Goal: Information Seeking & Learning: Understand process/instructions

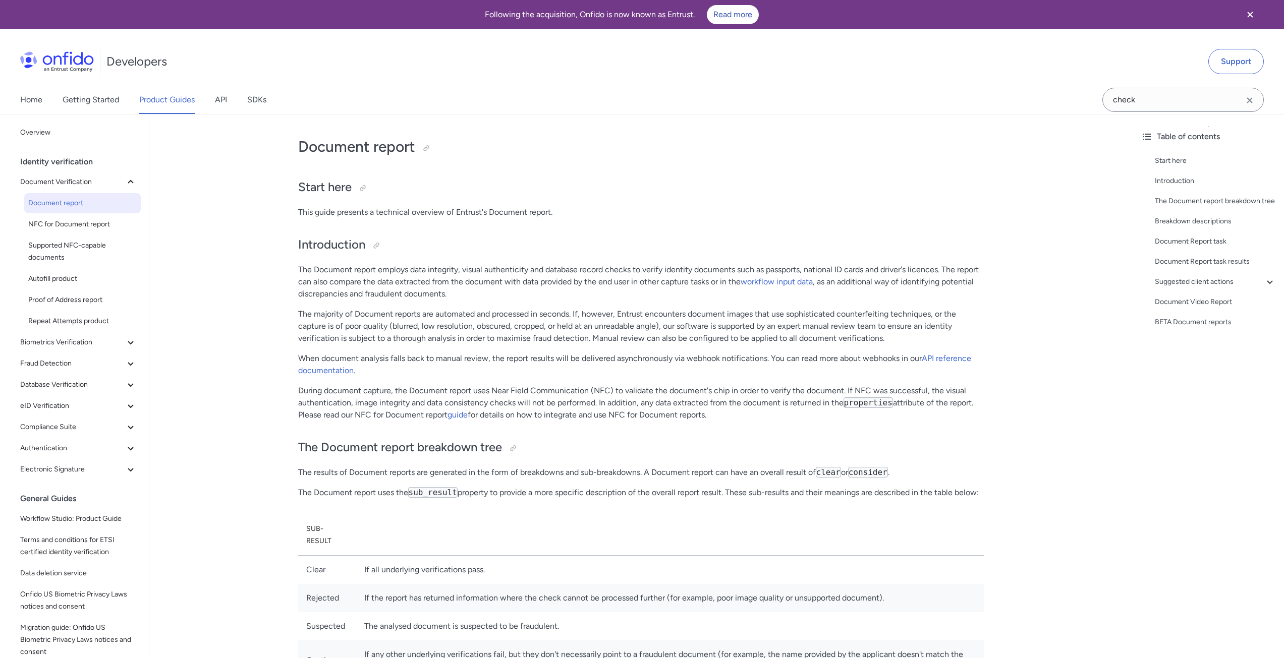
click at [497, 309] on p "The majority of Document reports are automated and processed in seconds. If, ho…" at bounding box center [641, 326] width 686 height 36
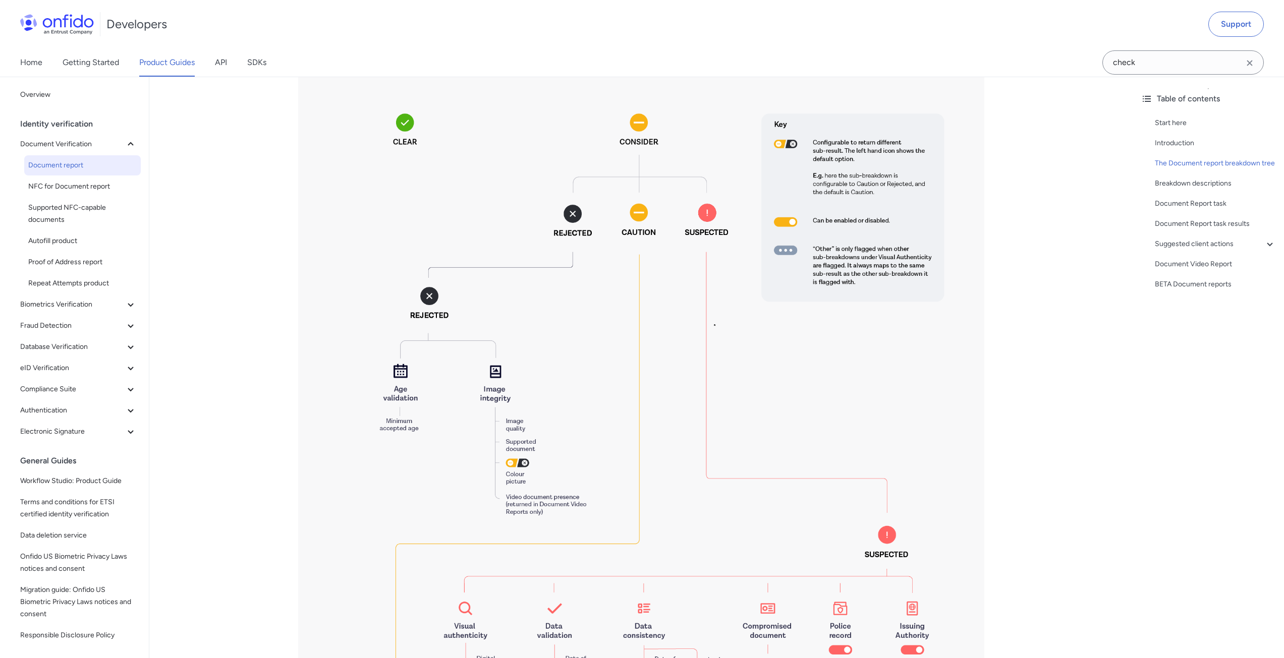
scroll to position [959, 0]
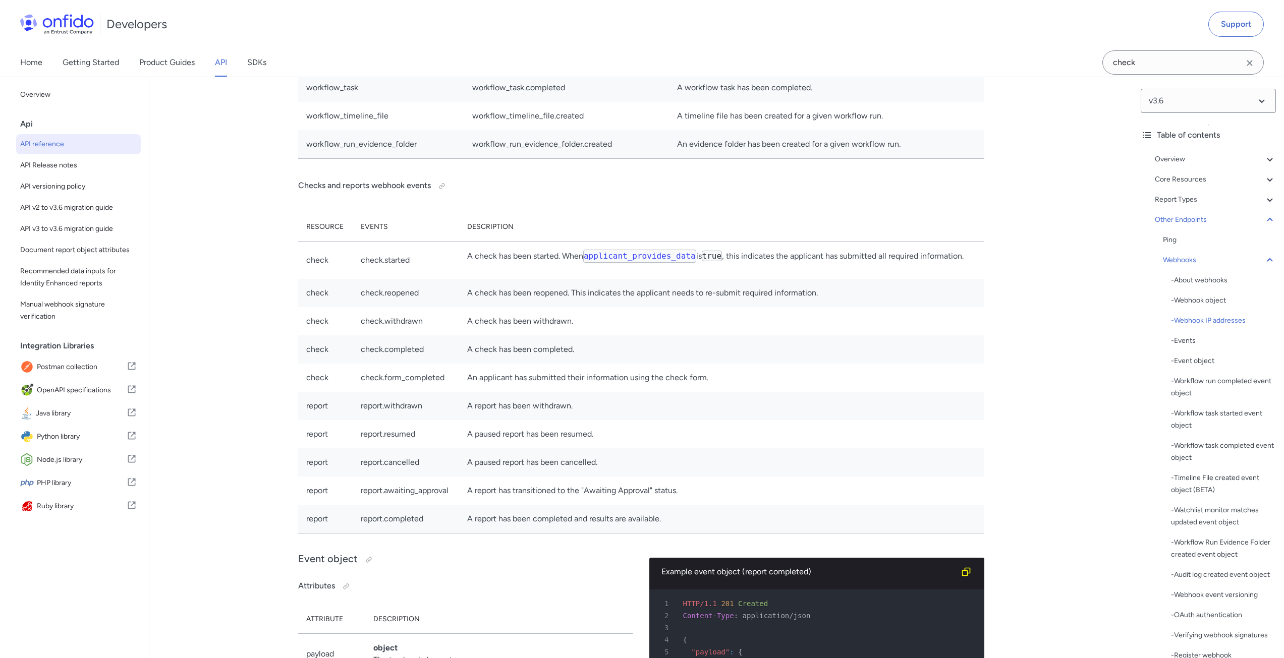
scroll to position [74651, 0]
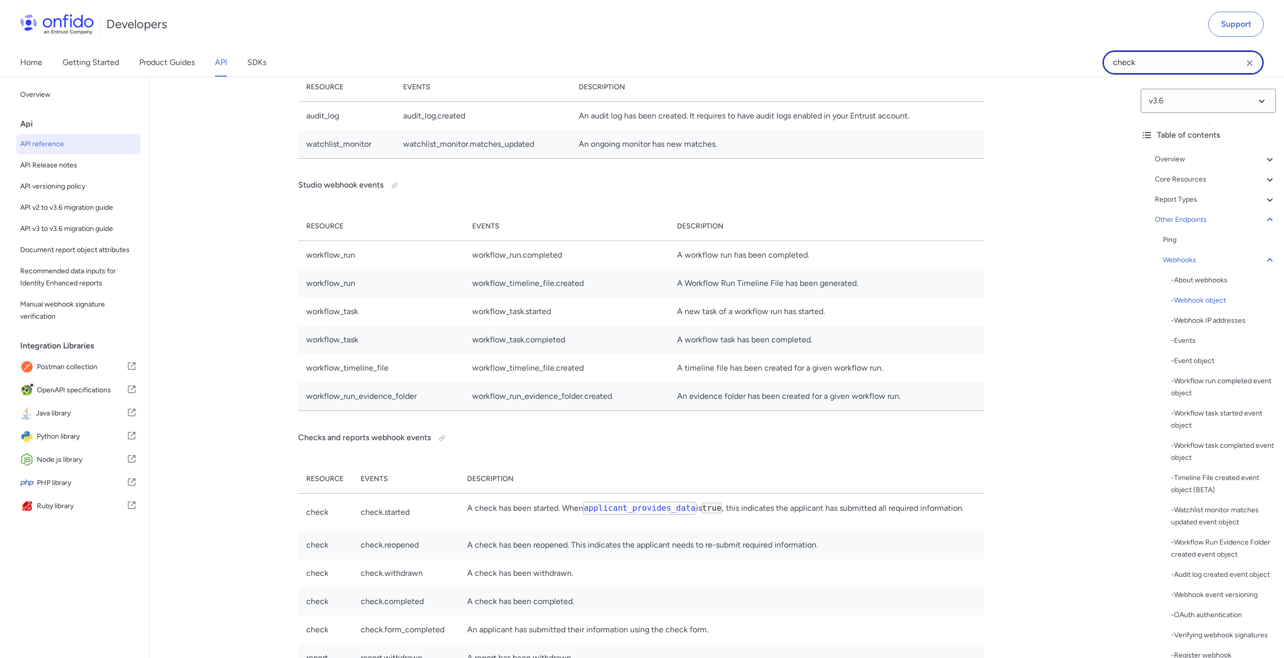
click at [1194, 62] on input "check" at bounding box center [1182, 62] width 161 height 24
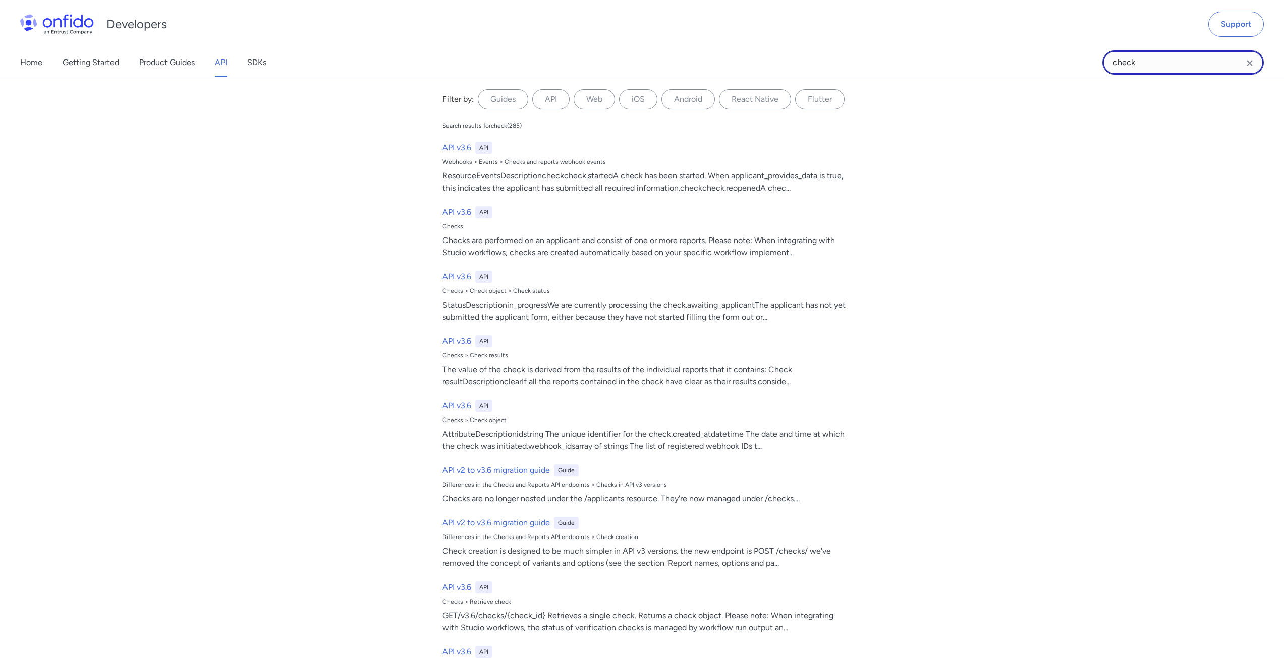
click at [1194, 62] on input "check" at bounding box center [1182, 62] width 161 height 24
type input "studio"
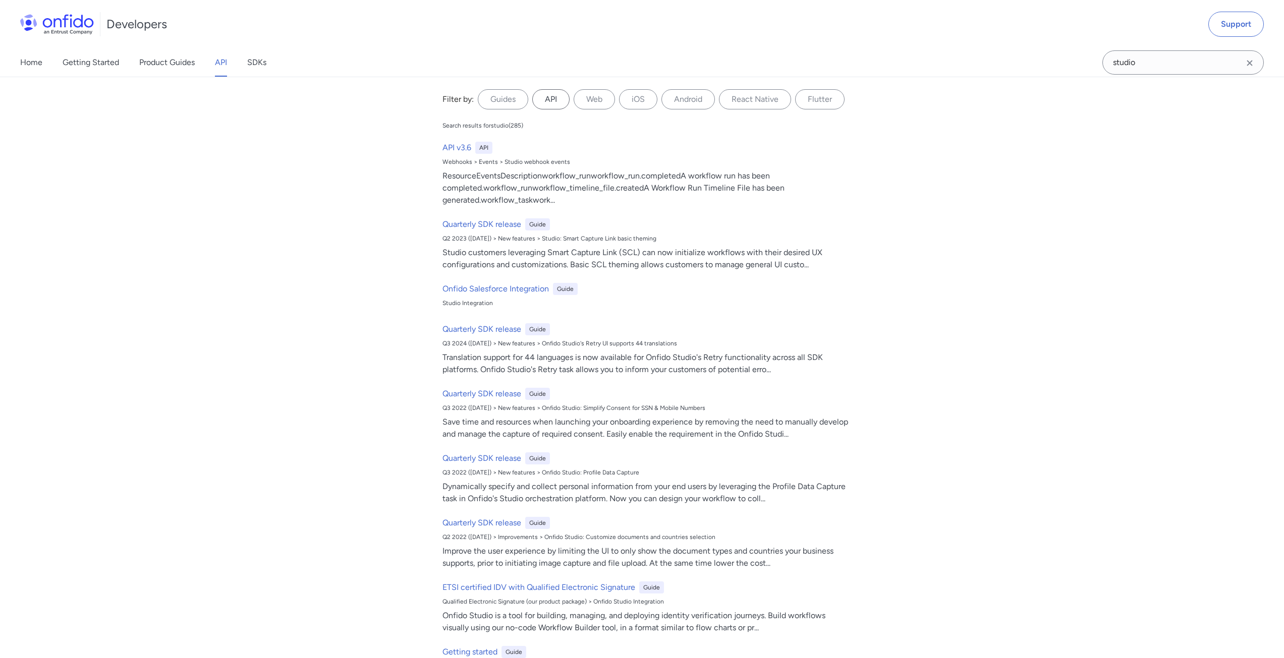
click at [539, 101] on label "API" at bounding box center [550, 99] width 37 height 20
click at [0, 0] on input "API" at bounding box center [0, 0] width 0 height 0
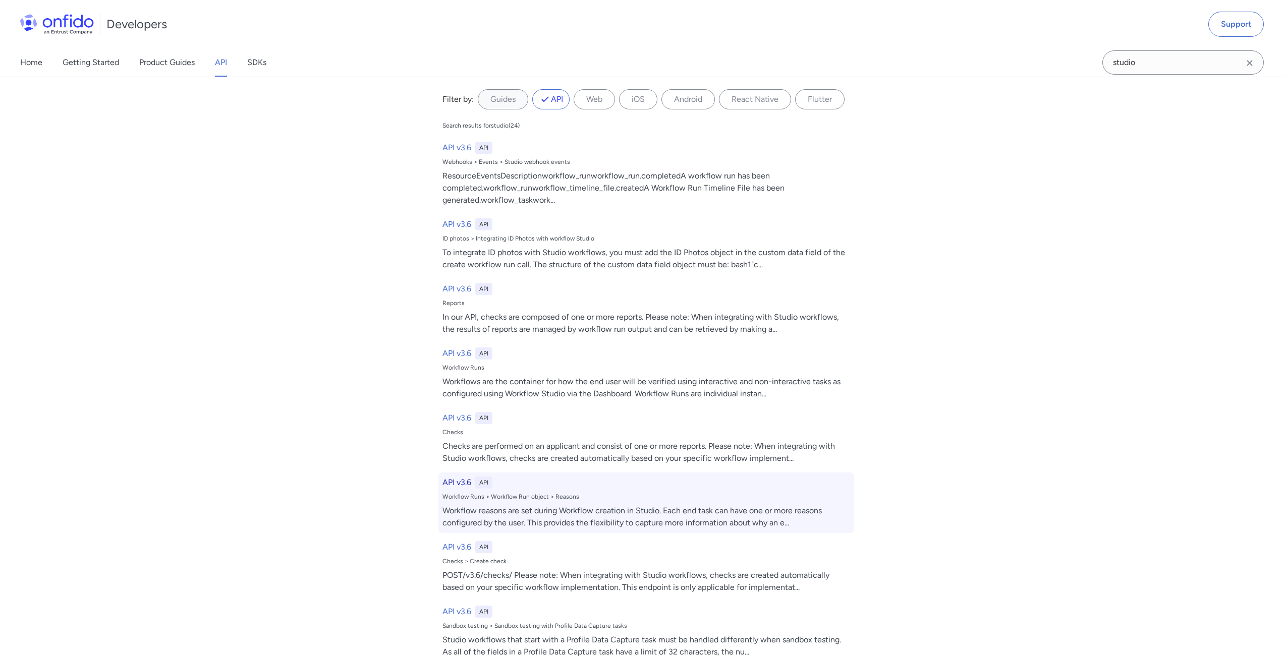
click at [522, 516] on div "Workflow reasons are set during Workflow creation in Studio. Each end task can …" at bounding box center [647, 517] width 408 height 24
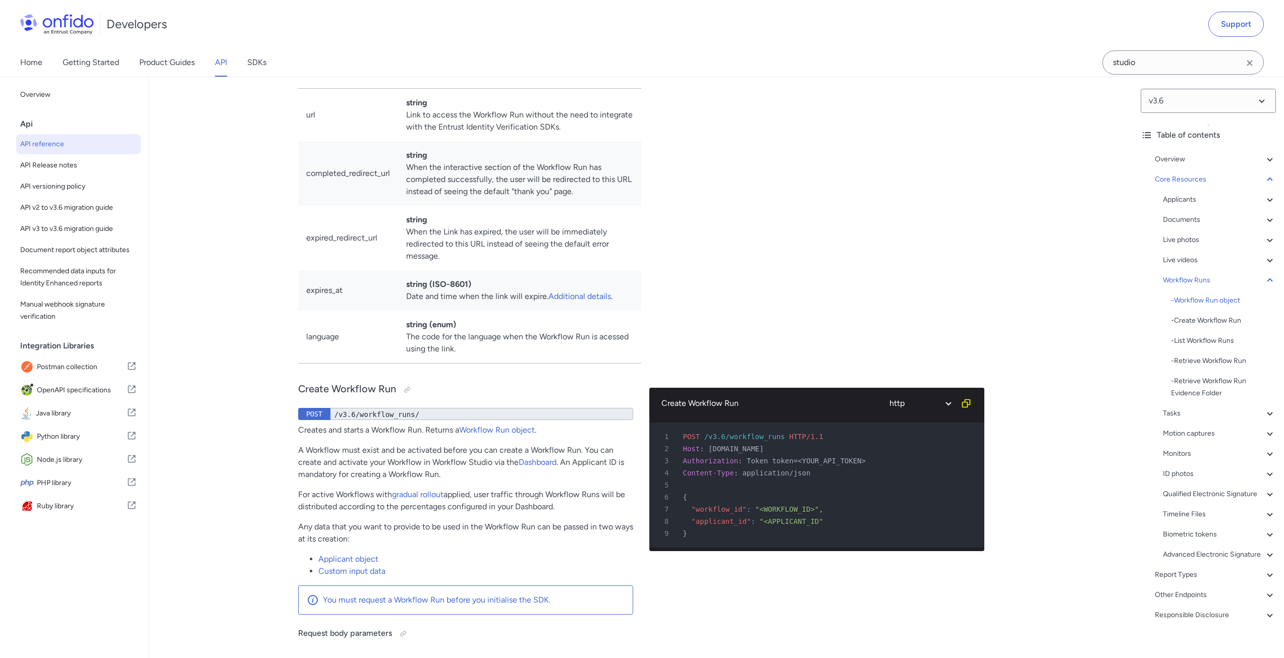
scroll to position [5906, 0]
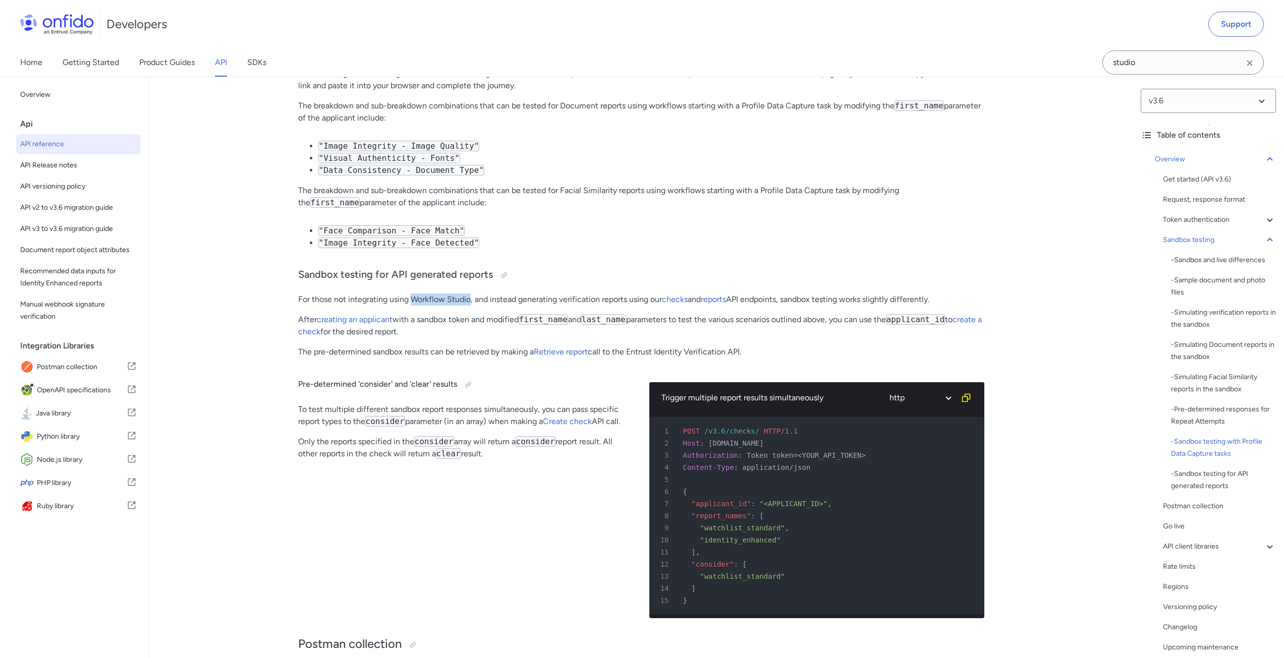
drag, startPoint x: 411, startPoint y: 327, endPoint x: 472, endPoint y: 325, distance: 60.6
click at [472, 306] on p "For those not integrating using Workflow Studio, and instead generating verific…" at bounding box center [641, 300] width 686 height 12
copy p "Workflow Studio"
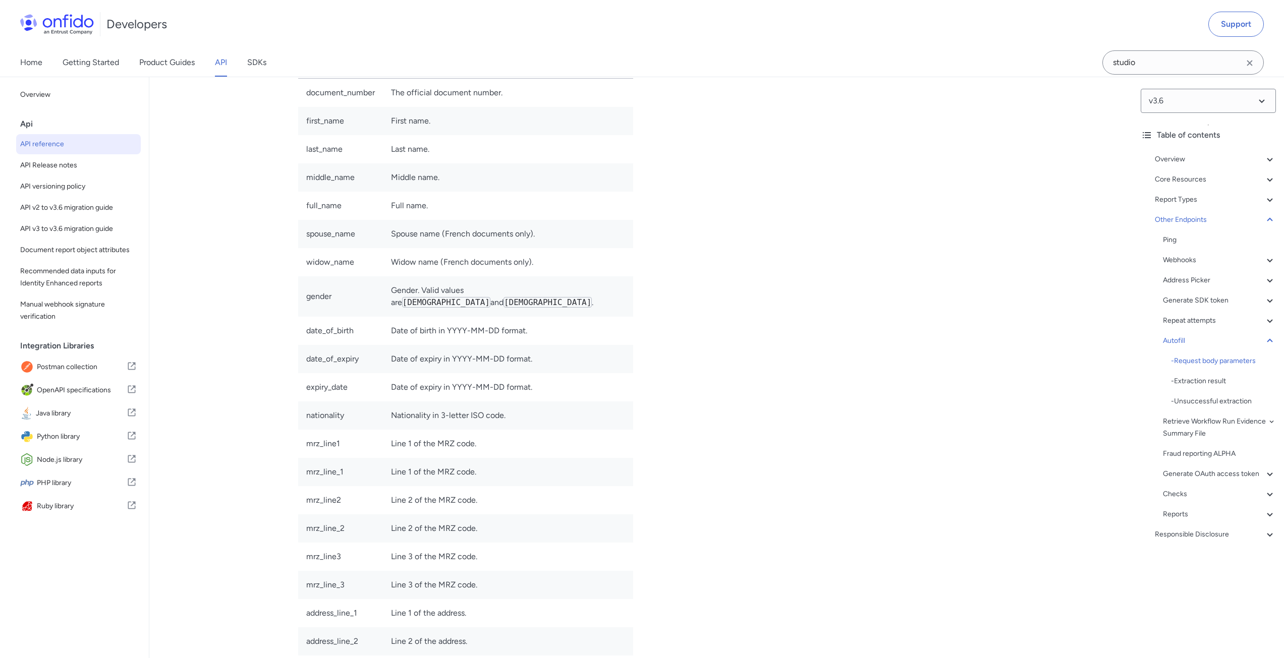
scroll to position [84937, 0]
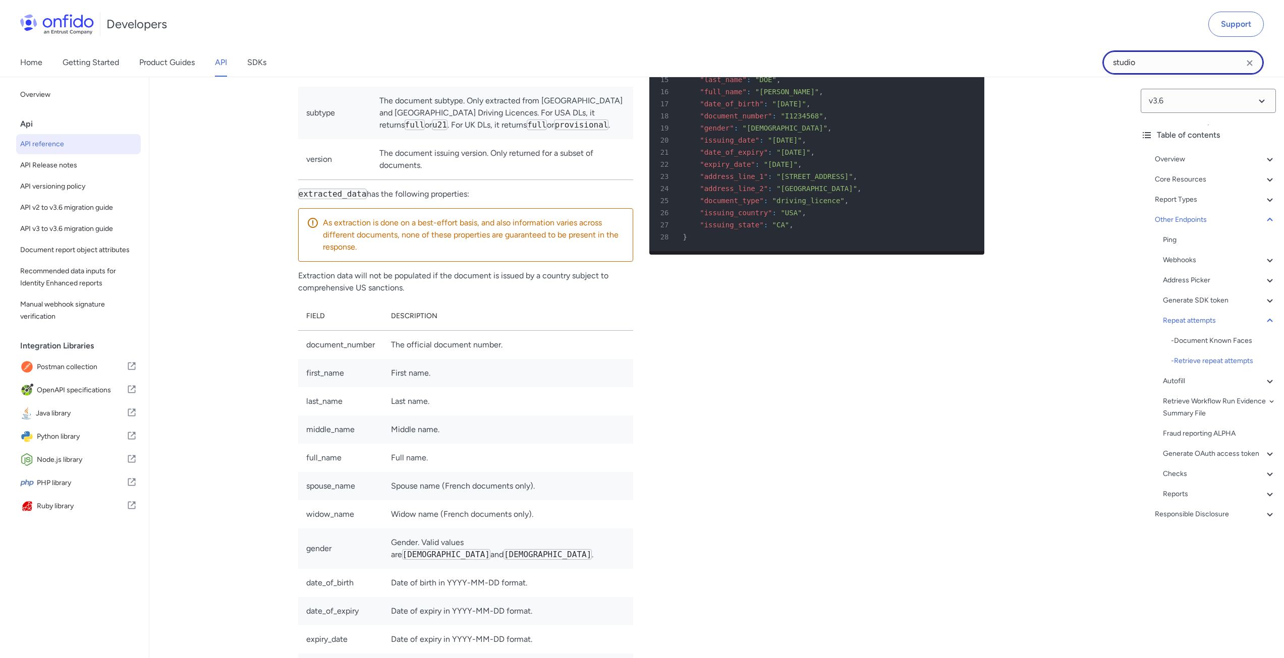
click at [1154, 57] on input "studio" at bounding box center [1182, 62] width 161 height 24
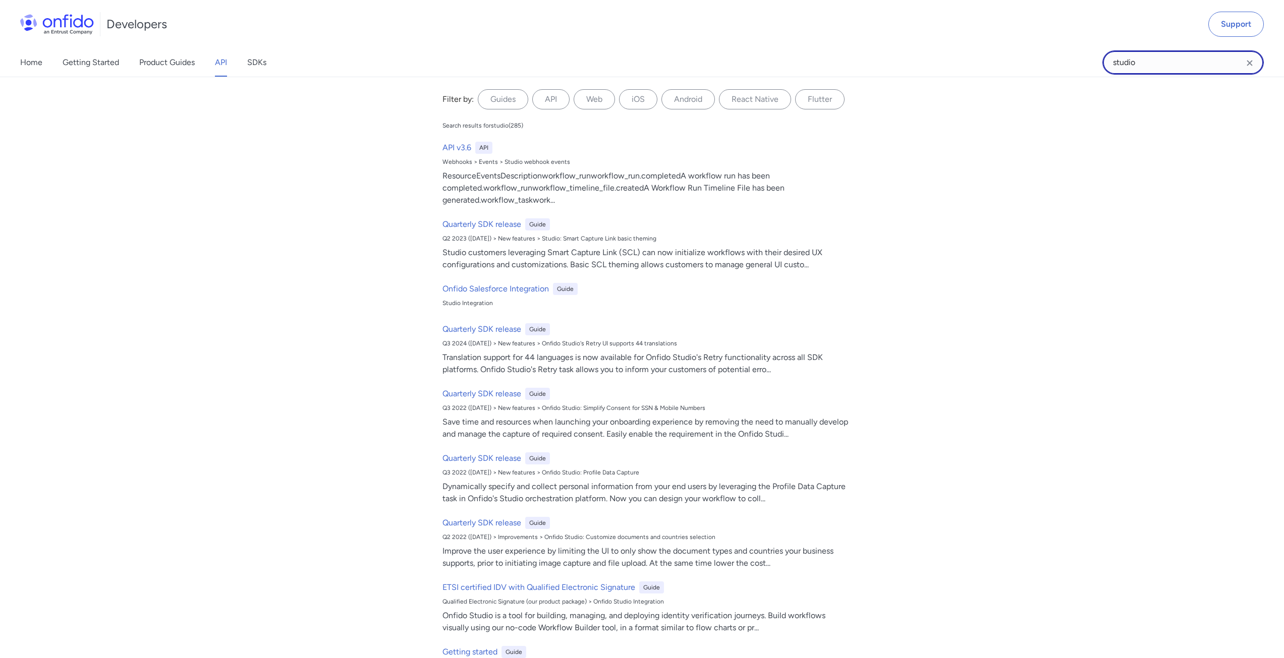
click at [1154, 57] on input "studio" at bounding box center [1182, 62] width 161 height 24
click at [1155, 57] on input "studio" at bounding box center [1182, 62] width 161 height 24
paste input "Workflow Studio"
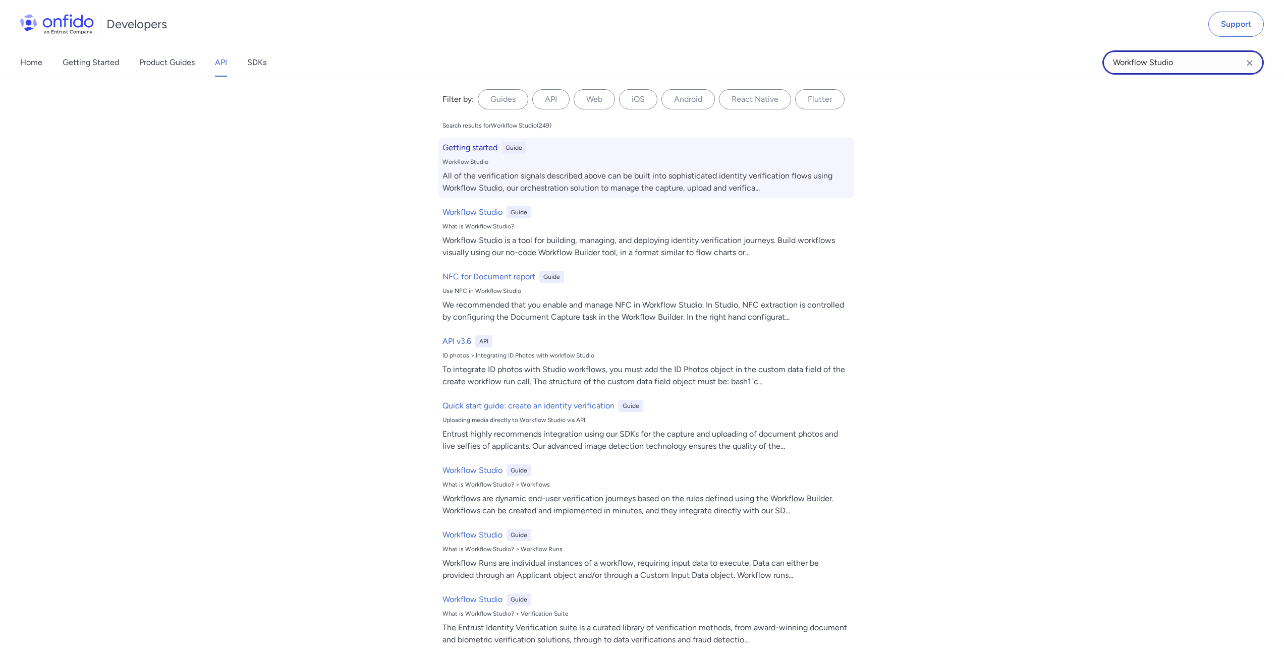
type input "Workflow Studio"
click at [484, 146] on h6 "Getting started" at bounding box center [470, 148] width 55 height 12
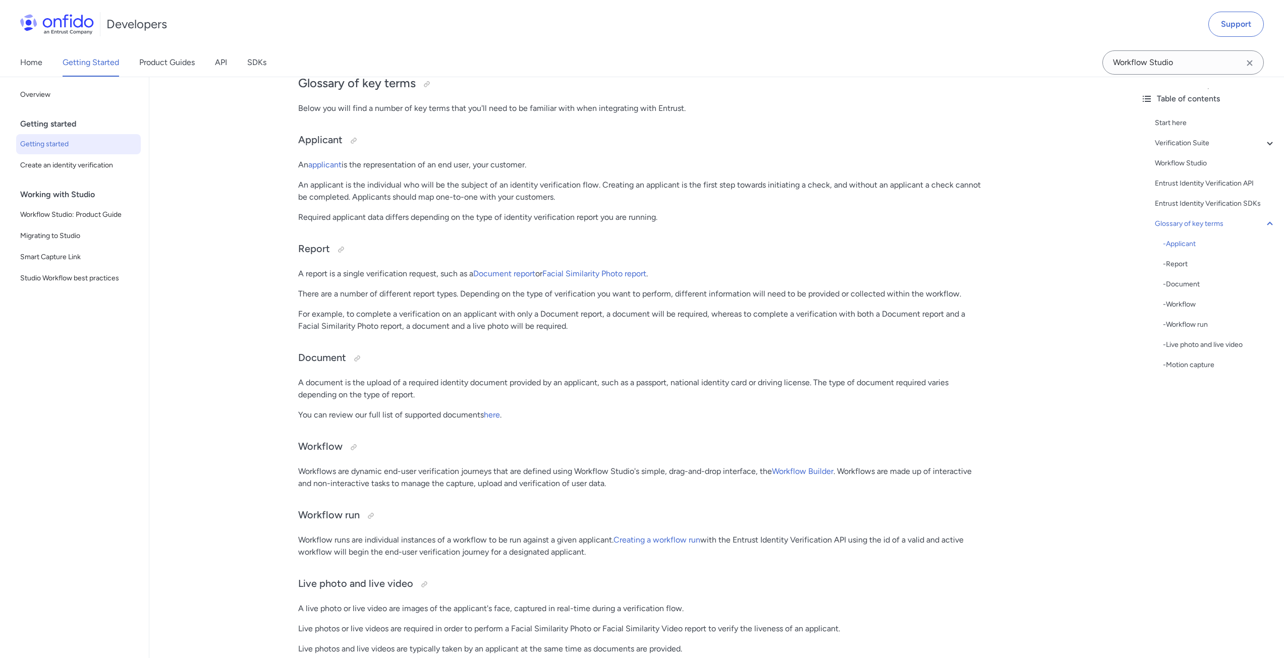
scroll to position [2079, 0]
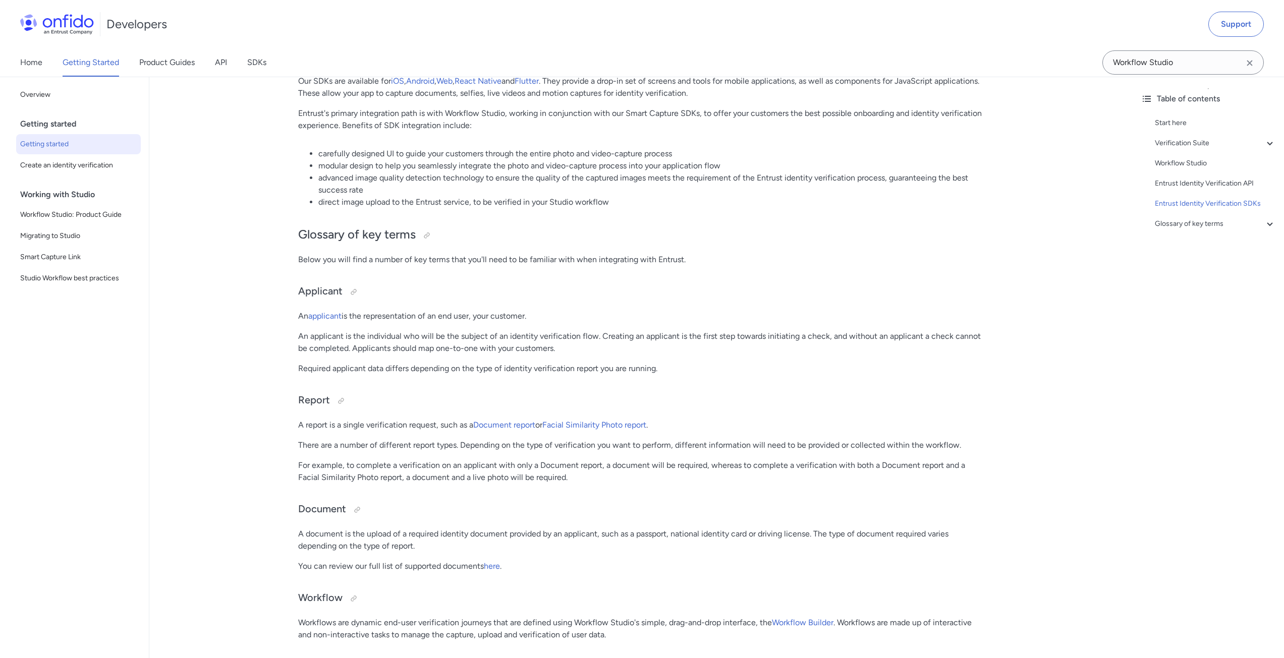
click at [385, 460] on p "For example, to complete a verification on an applicant with only a Document re…" at bounding box center [641, 472] width 686 height 24
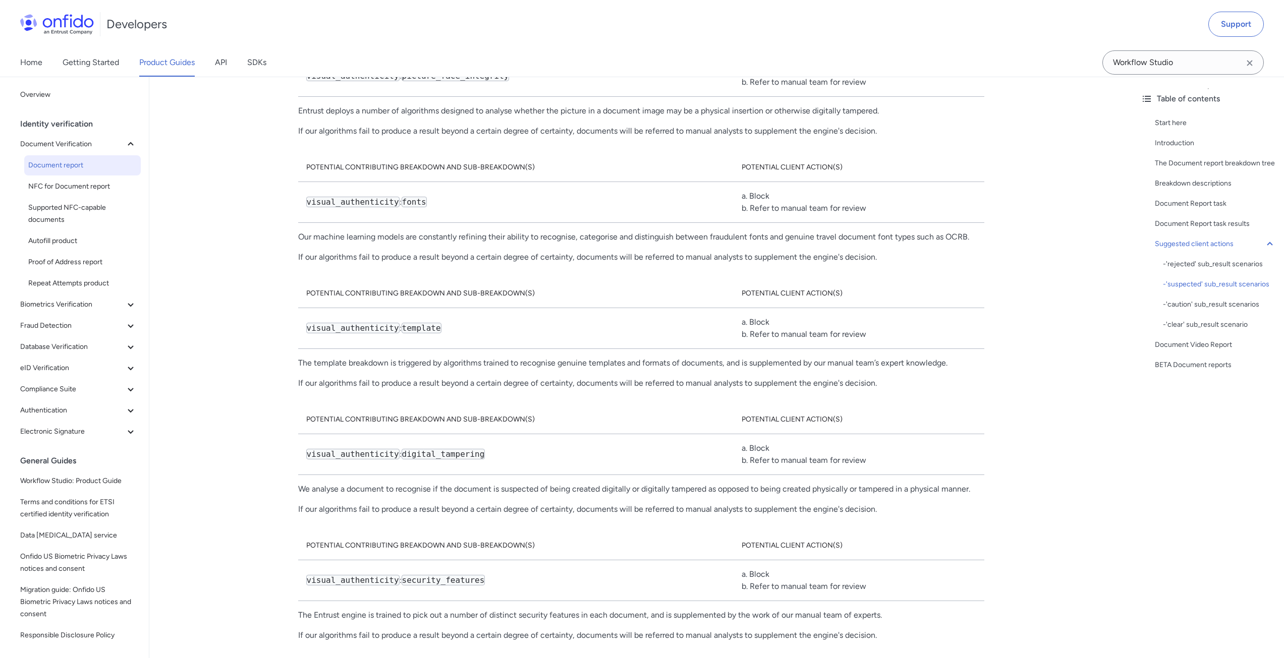
scroll to position [6559, 0]
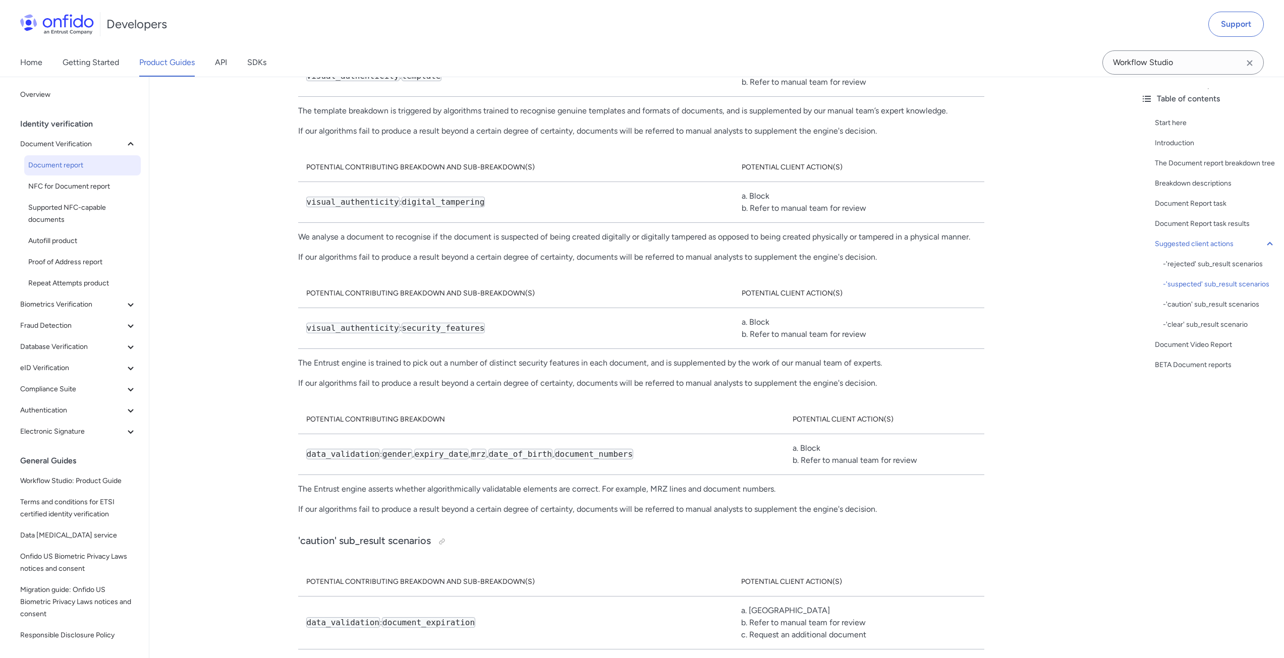
click at [489, 449] on code "date_of_birth" at bounding box center [520, 454] width 64 height 11
click at [1149, 68] on input "Workflow Studio" at bounding box center [1182, 62] width 161 height 24
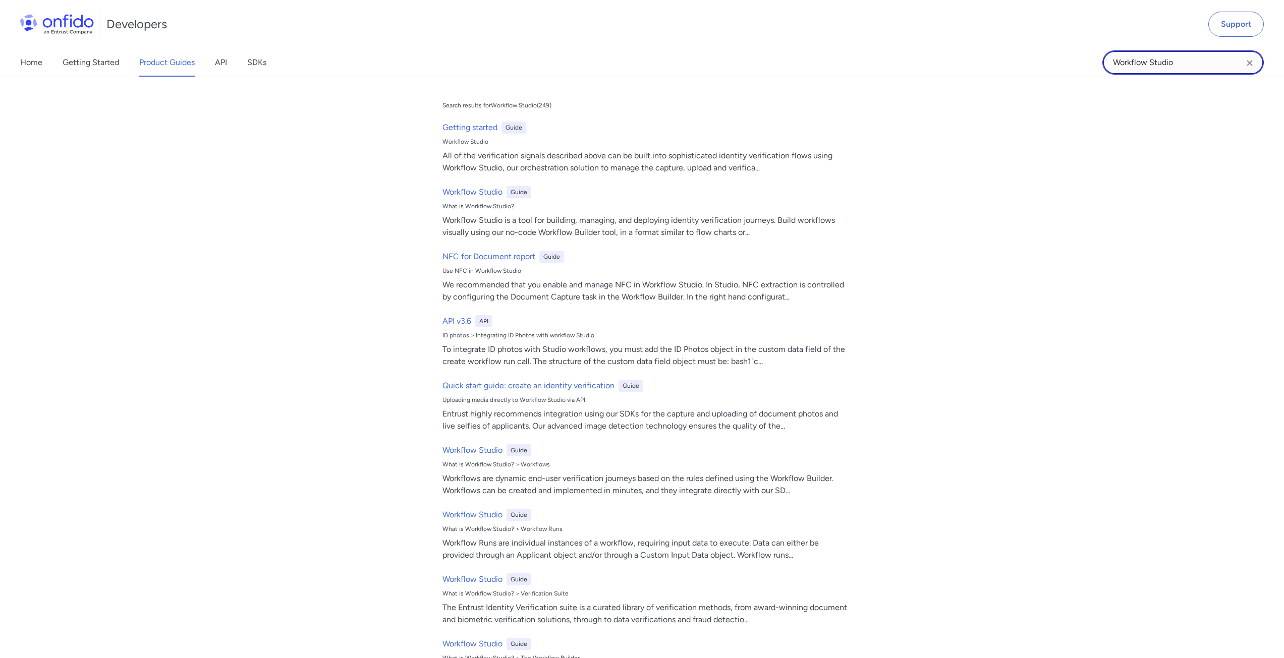
click at [1149, 68] on input "Workflow Studio" at bounding box center [1182, 62] width 161 height 24
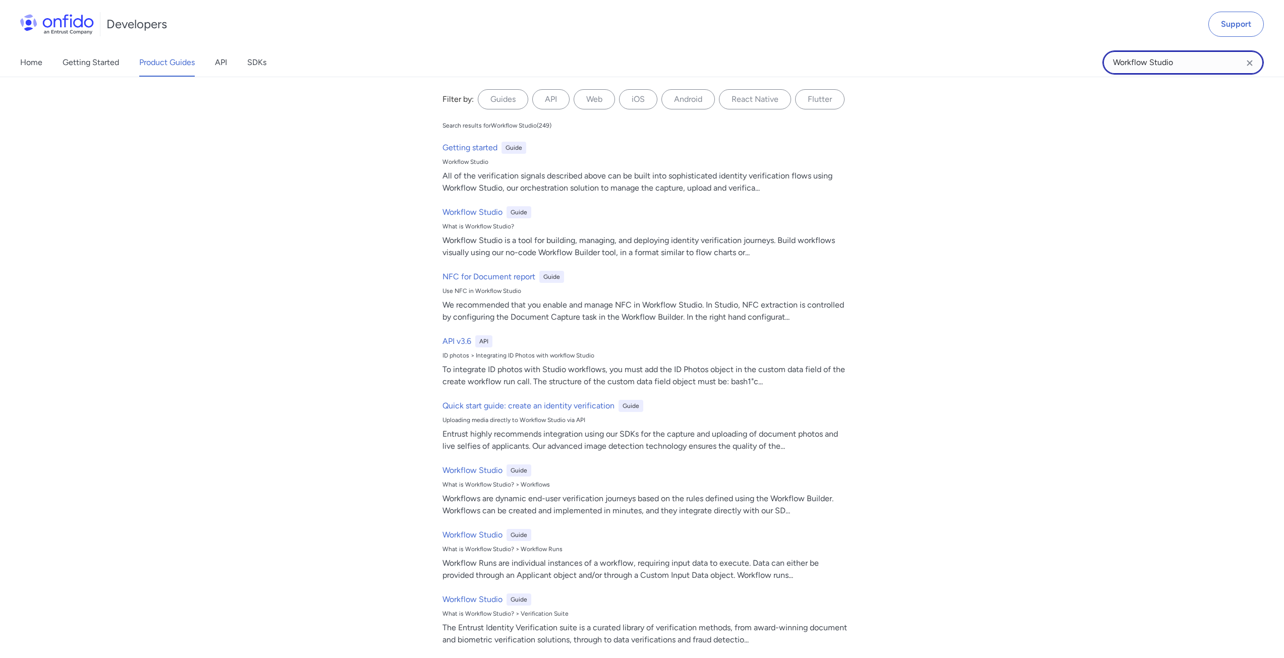
click at [1149, 68] on input "Workflow Studio" at bounding box center [1182, 62] width 161 height 24
type input "report"
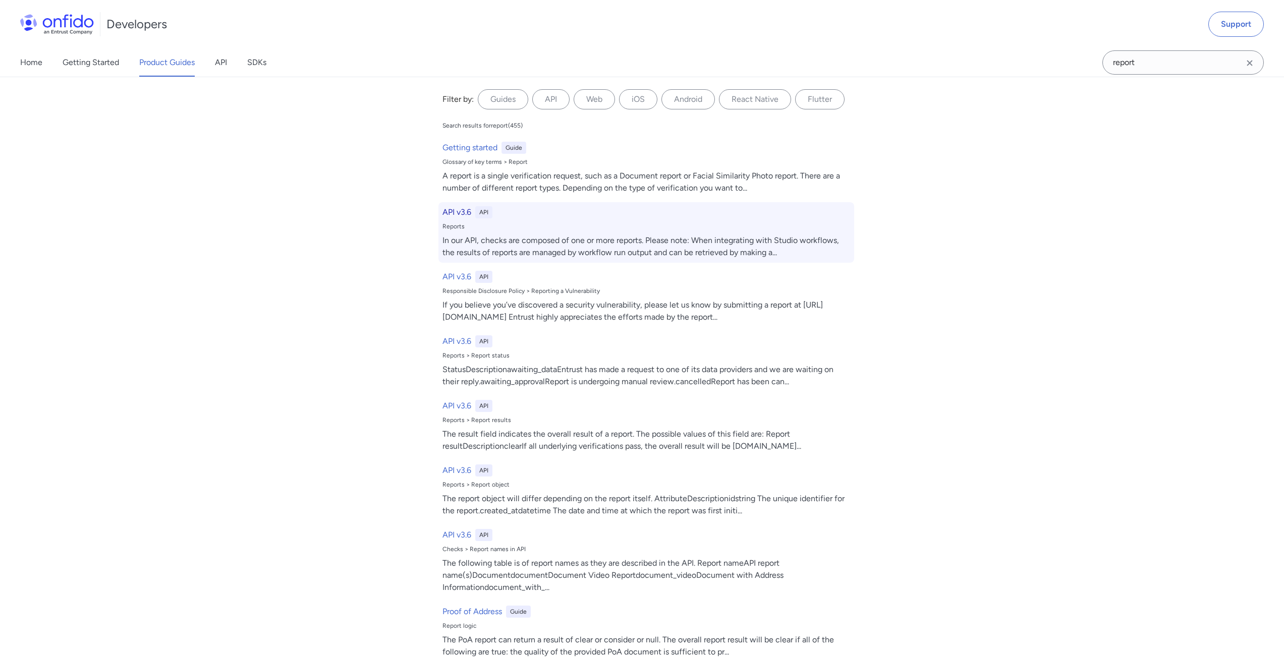
click at [453, 210] on h6 "API v3.6" at bounding box center [457, 212] width 29 height 12
select select "http"
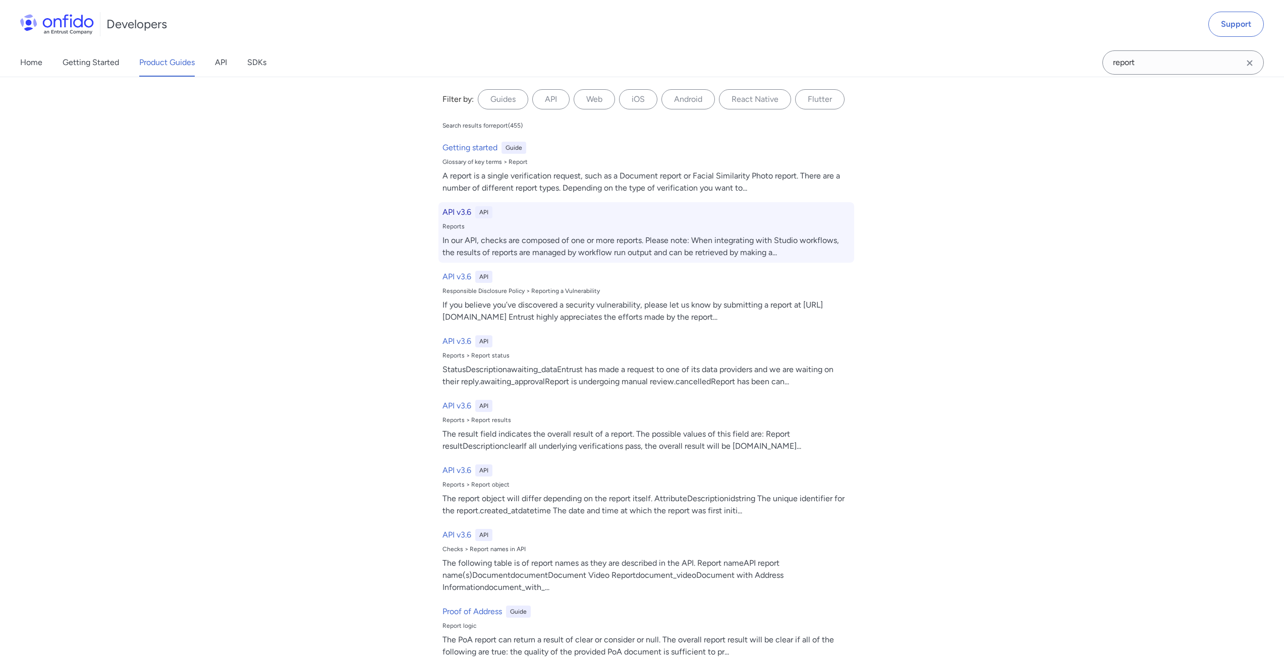
select select "http"
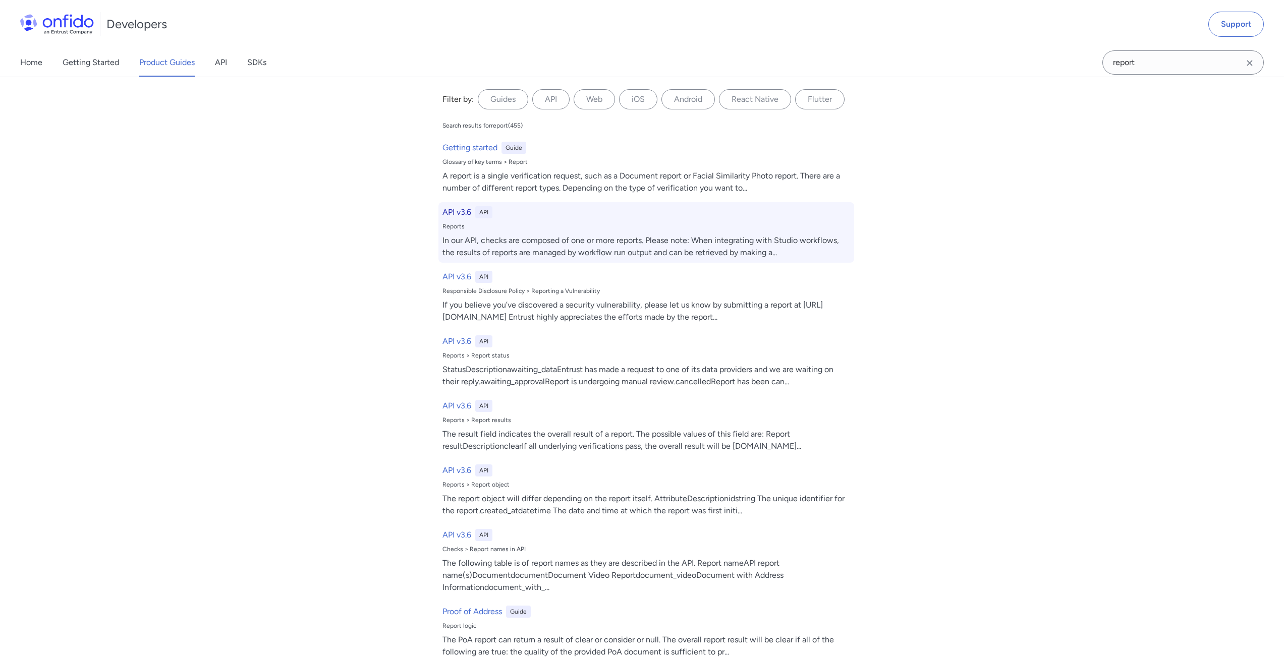
select select "http"
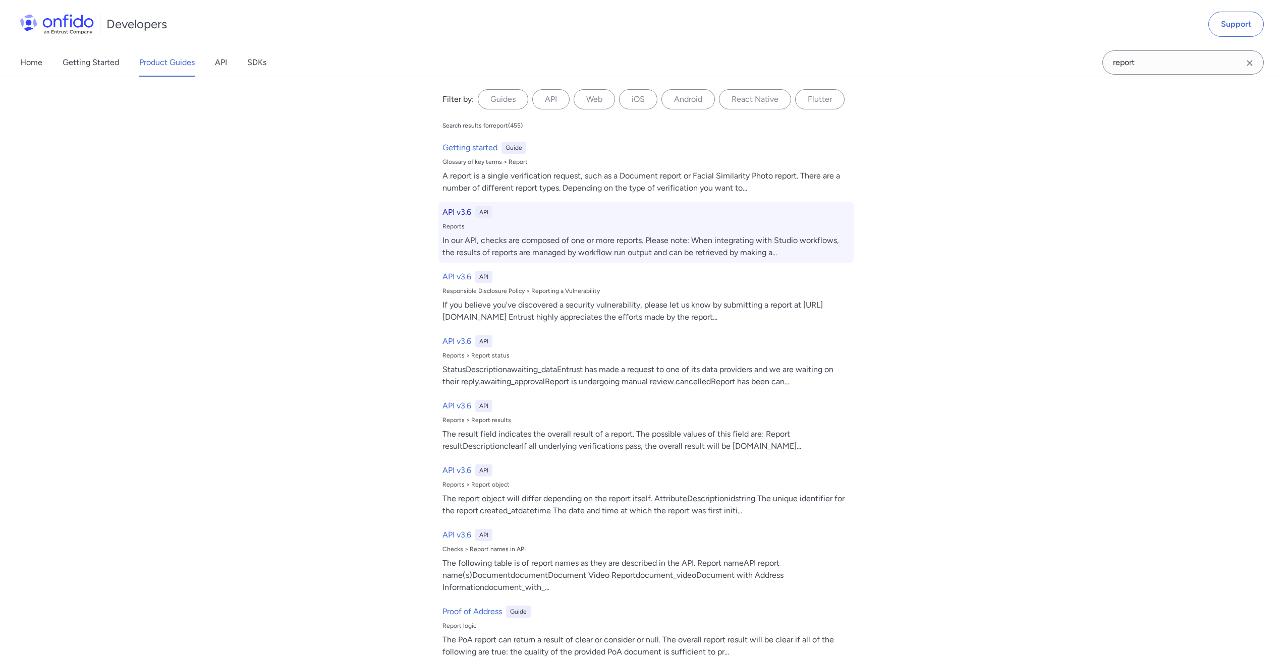
select select "http"
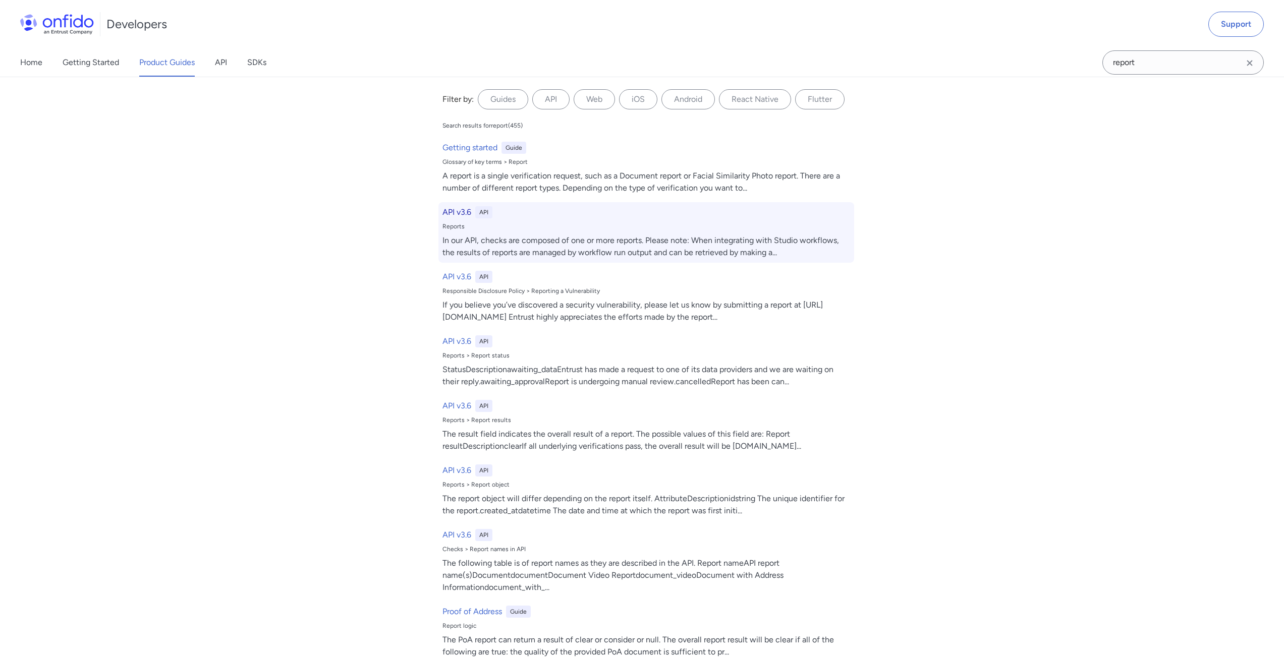
select select "http"
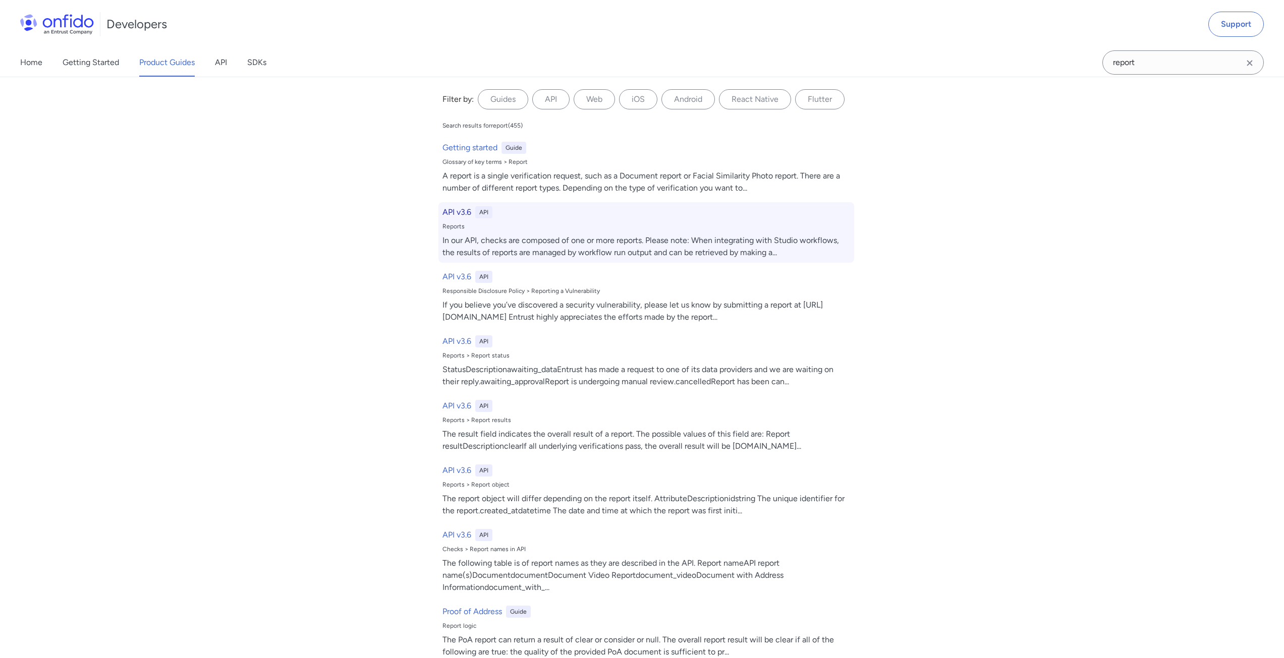
select select "http"
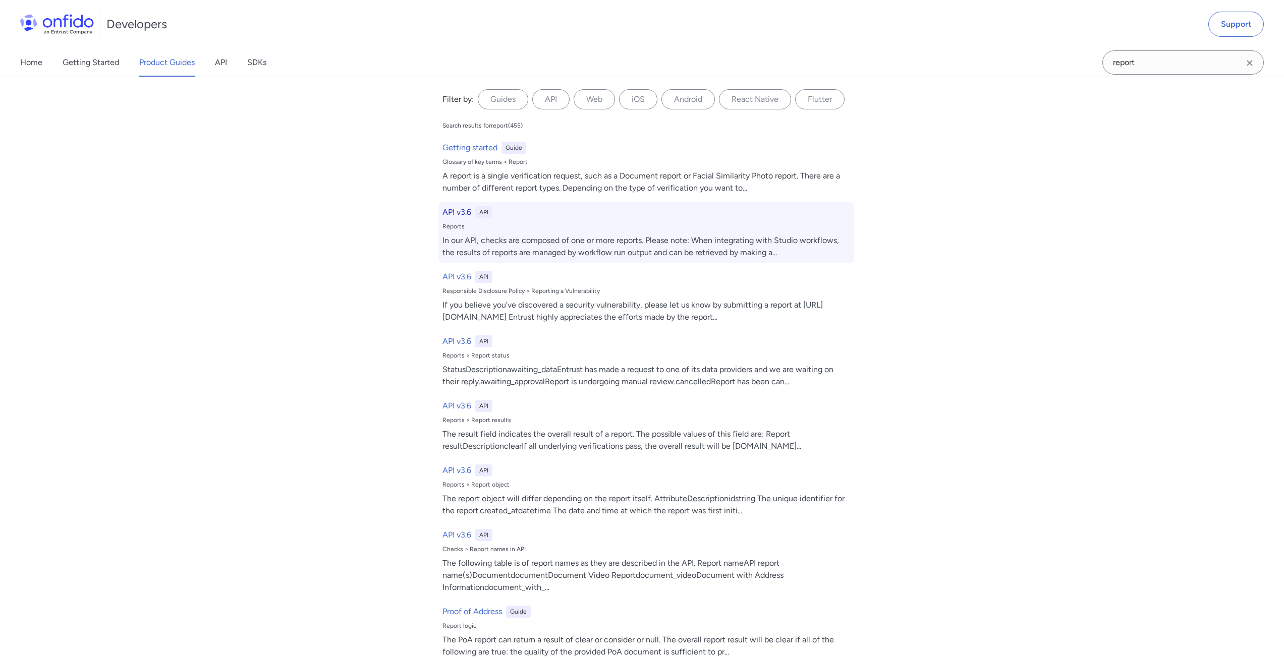
select select "http"
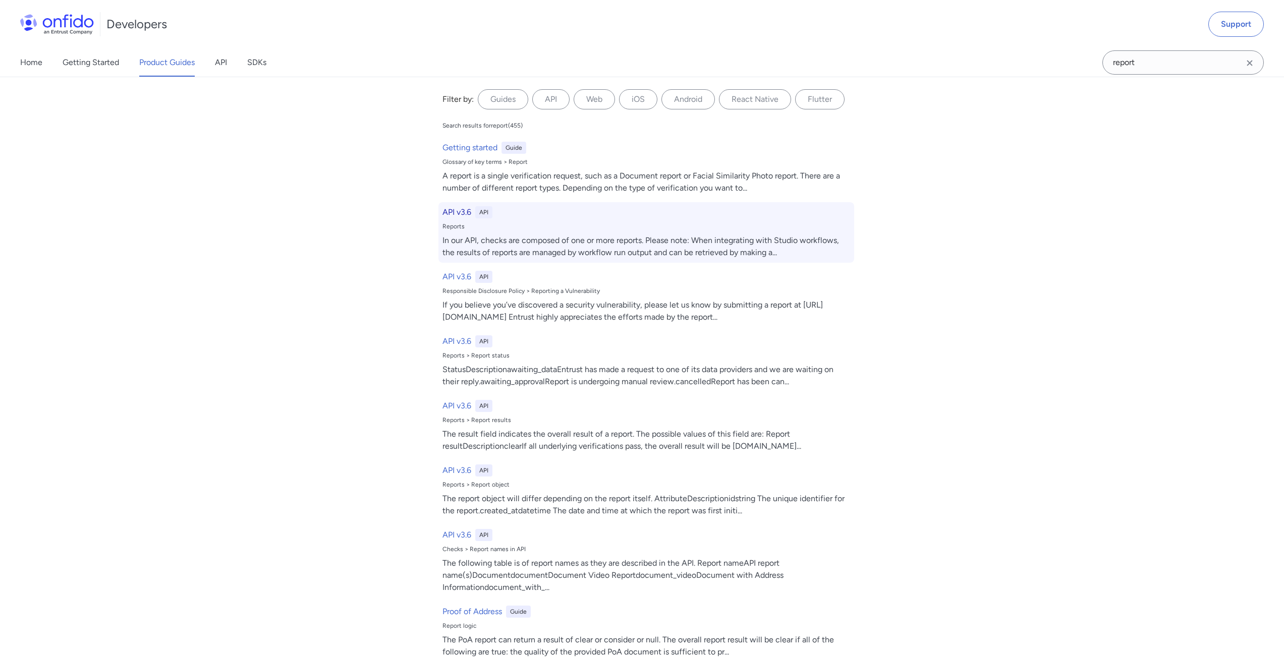
select select "http"
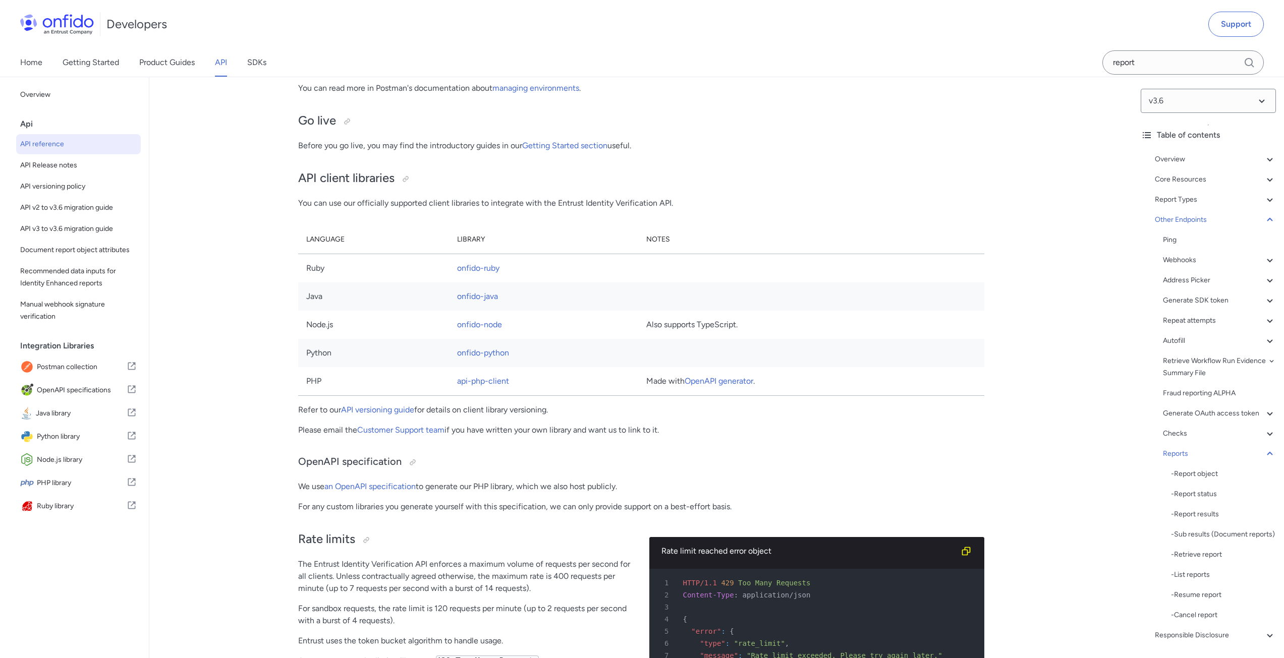
scroll to position [93161, 0]
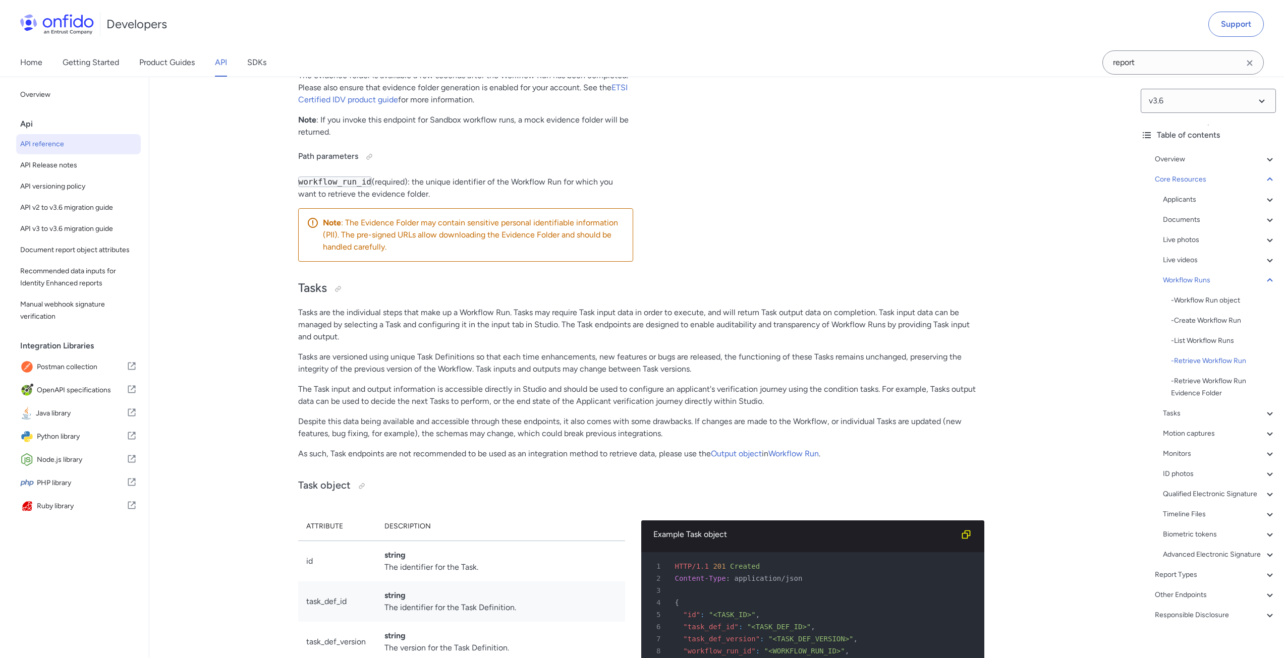
click at [1147, 71] on input "report" at bounding box center [1182, 62] width 161 height 24
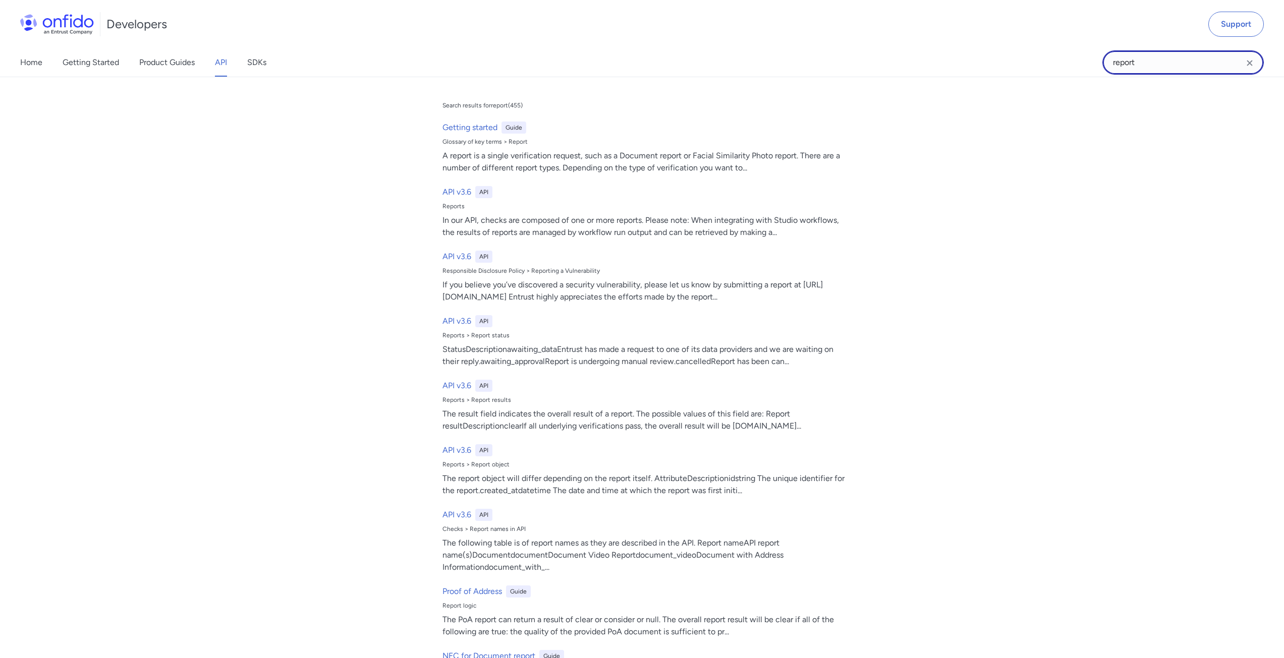
click at [1147, 71] on input "report" at bounding box center [1182, 62] width 161 height 24
paste input "awaiting_input"
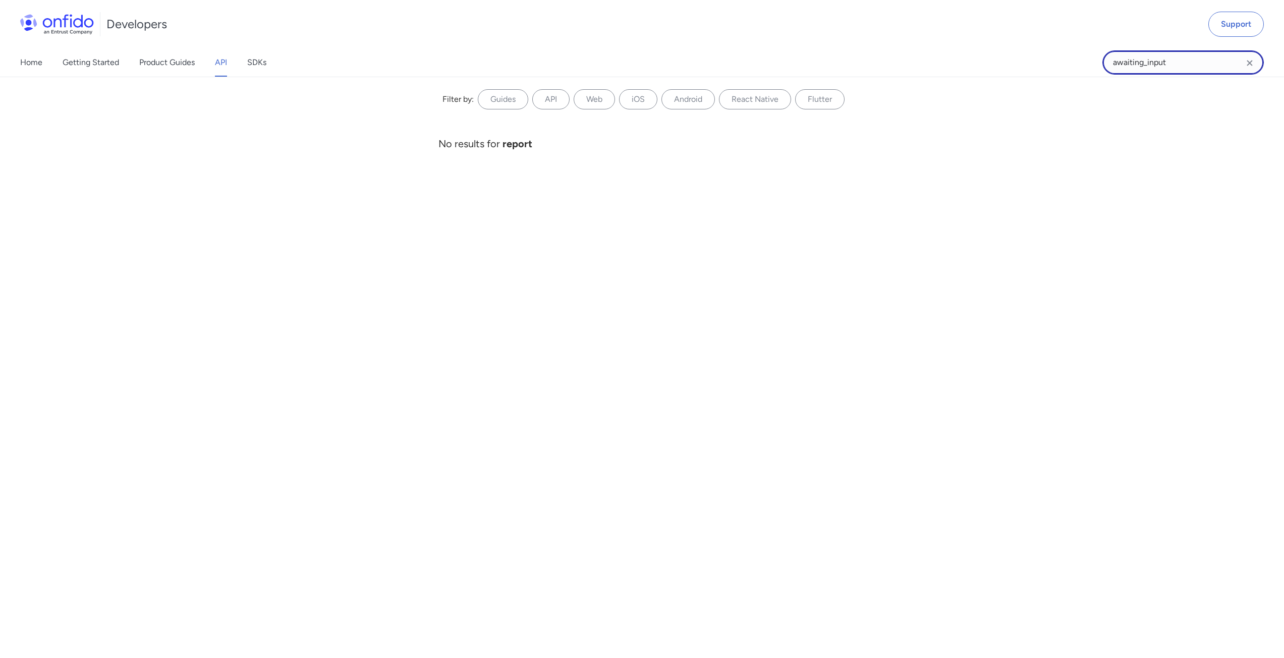
type input "awaiting_input"
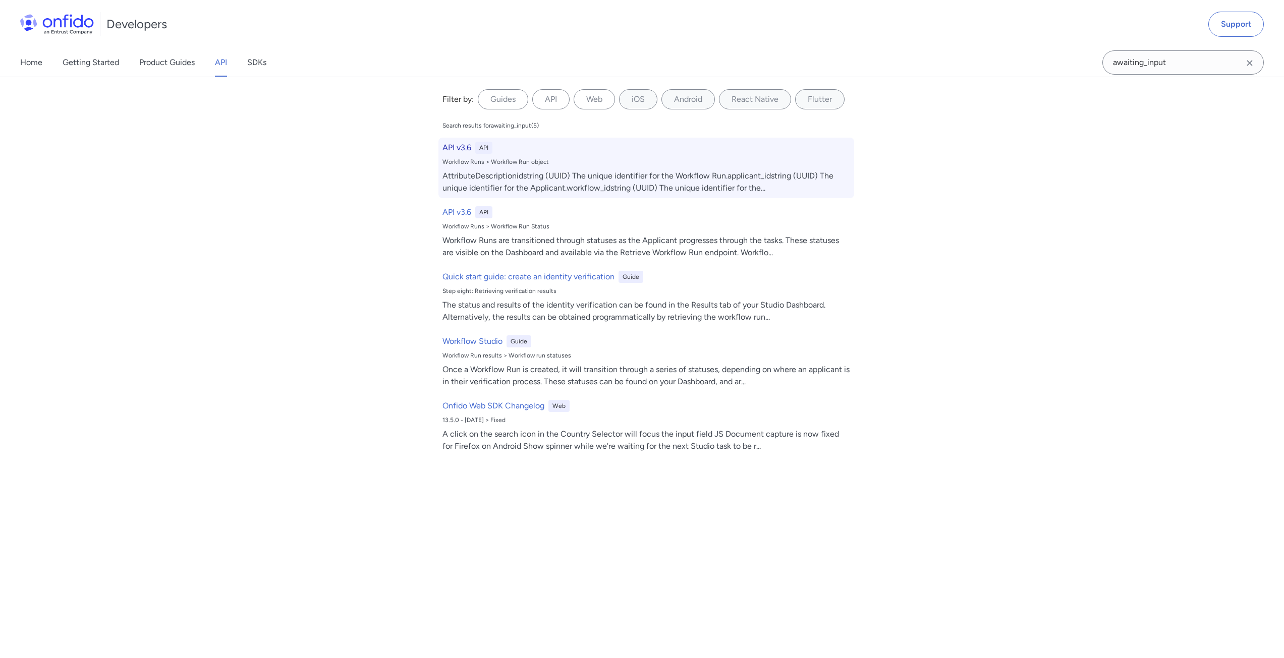
click at [447, 149] on h6 "API v3.6" at bounding box center [457, 148] width 29 height 12
